Goal: Transaction & Acquisition: Purchase product/service

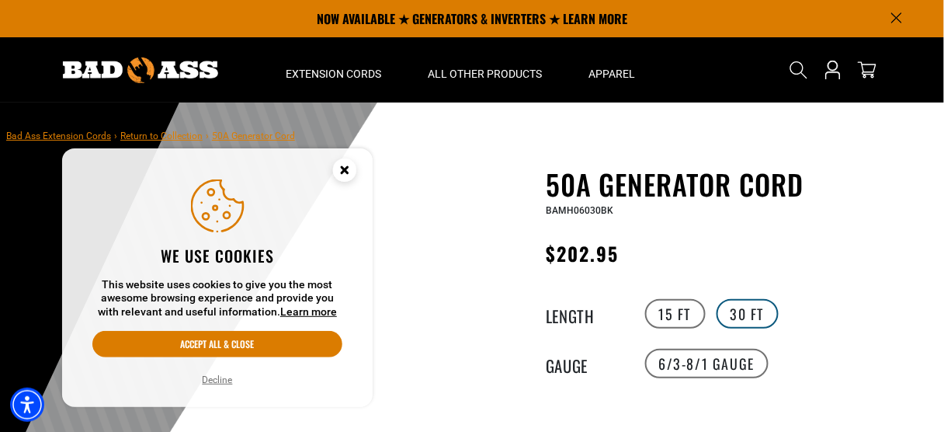
click at [748, 307] on label "30 FT" at bounding box center [748, 313] width 62 height 29
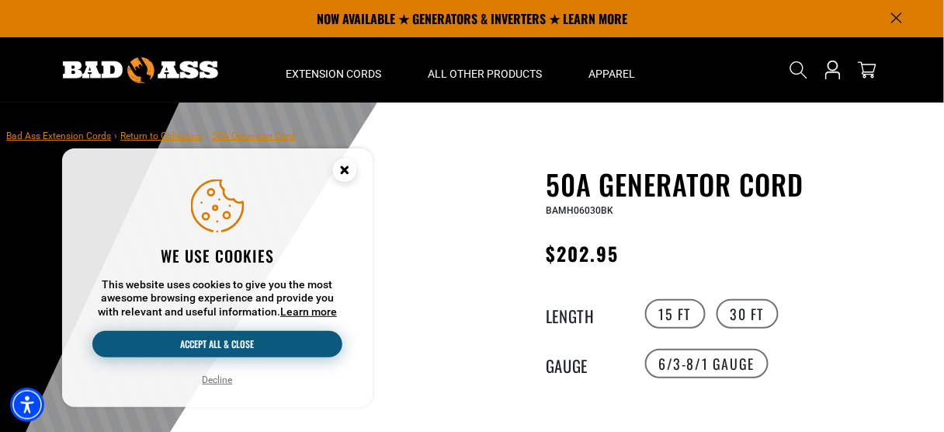
click at [286, 338] on button "Accept all & close" at bounding box center [217, 344] width 250 height 26
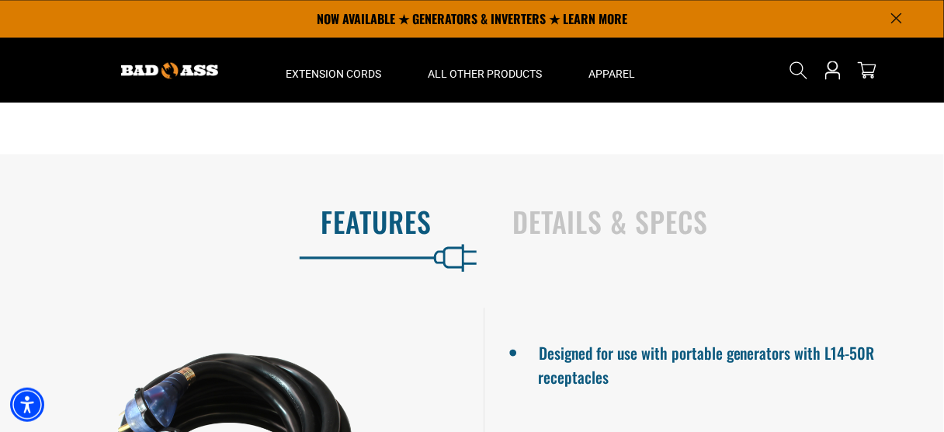
scroll to position [807, 0]
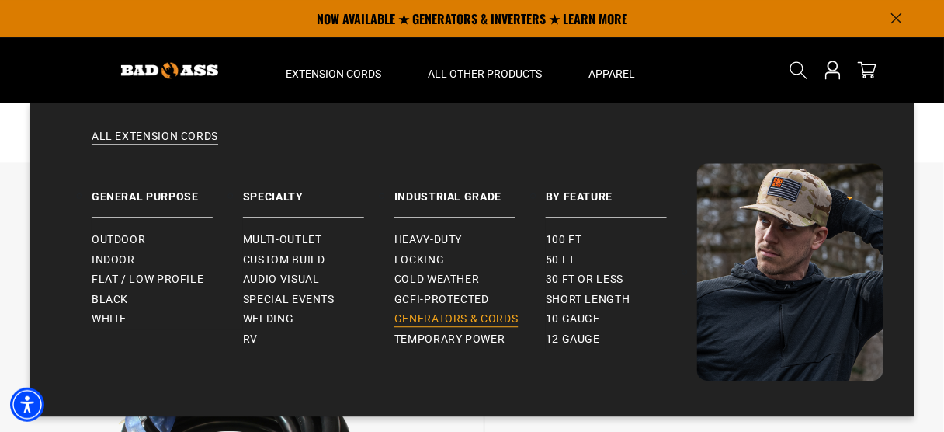
click at [467, 316] on span "Generators & Cords" at bounding box center [456, 319] width 124 height 14
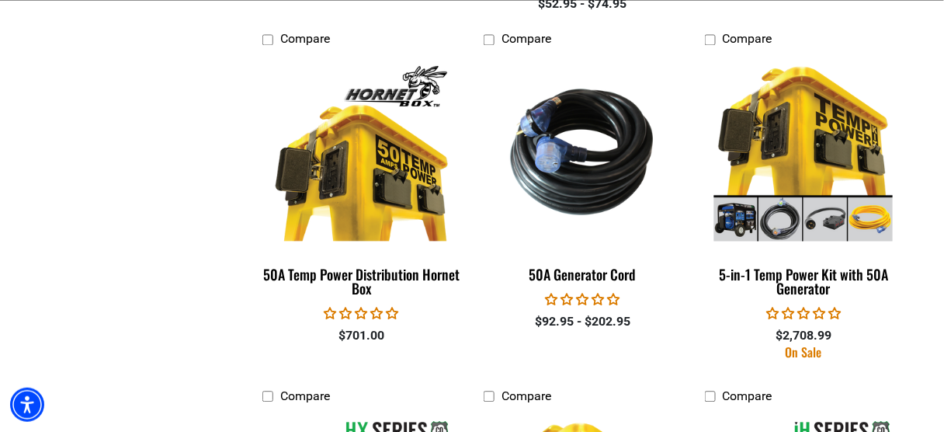
scroll to position [2298, 0]
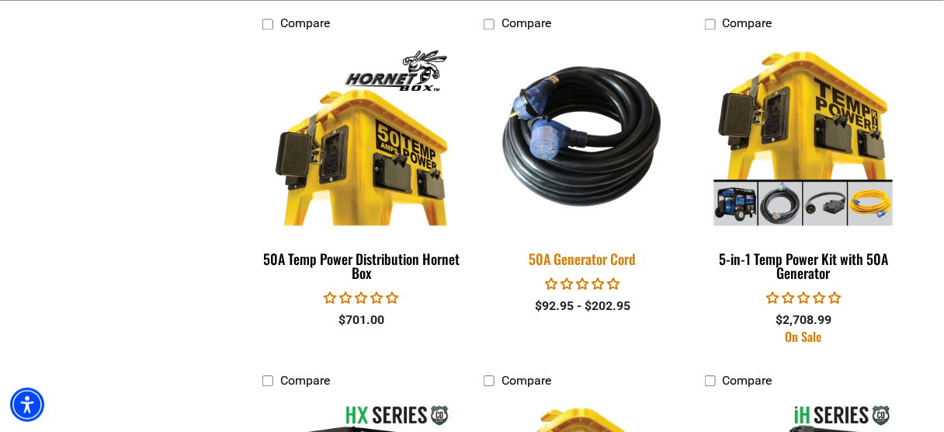
click at [606, 259] on div "50A Generator Cord" at bounding box center [583, 259] width 198 height 14
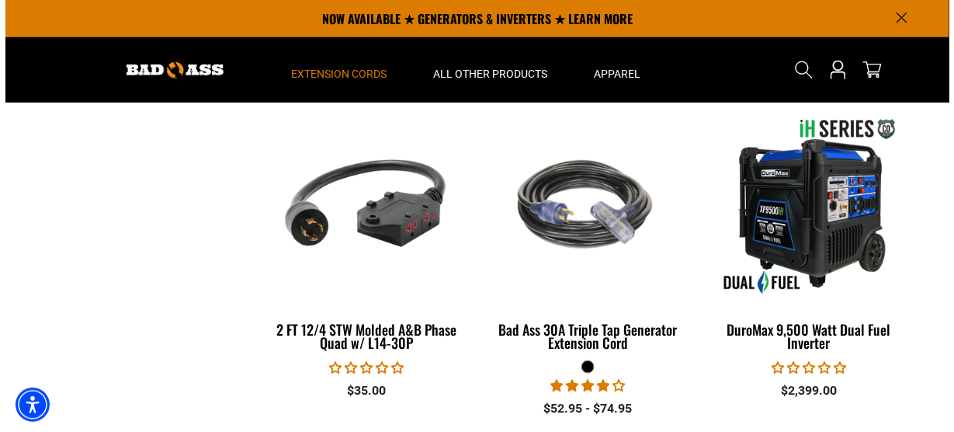
scroll to position [1801, 0]
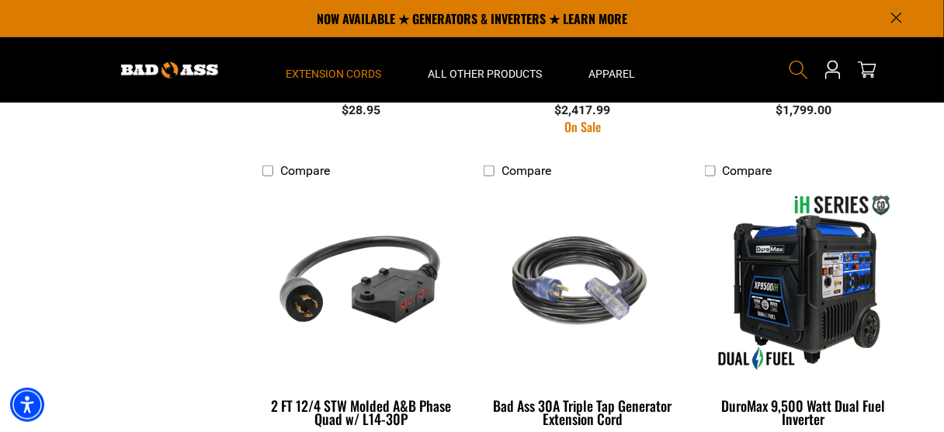
click at [800, 69] on icon "Search" at bounding box center [799, 70] width 20 height 20
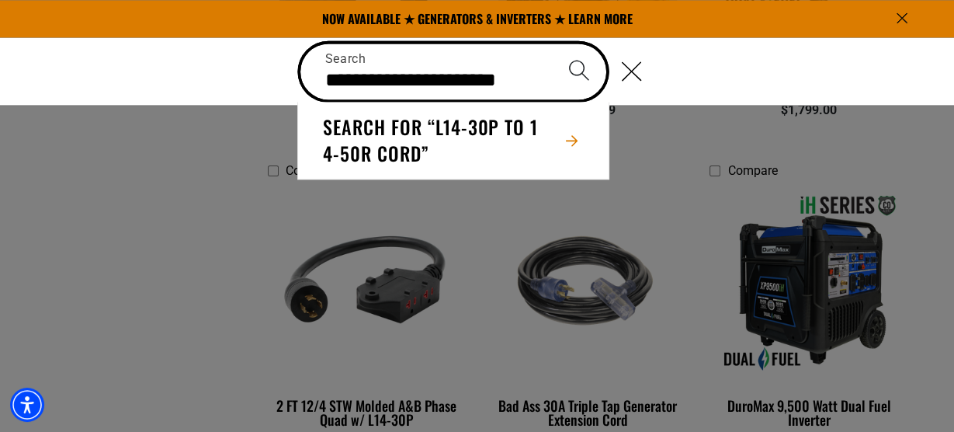
type input "**********"
click at [552, 43] on button "Search" at bounding box center [579, 70] width 54 height 54
